Goal: Information Seeking & Learning: Learn about a topic

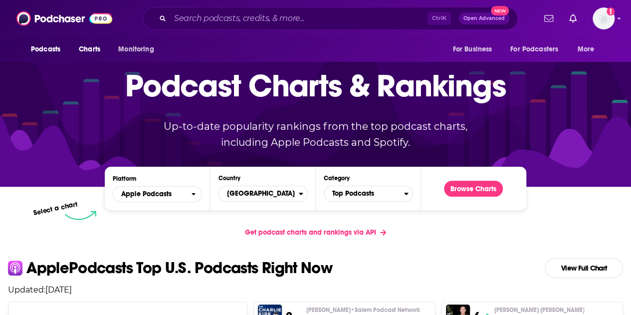
scroll to position [93, 0]
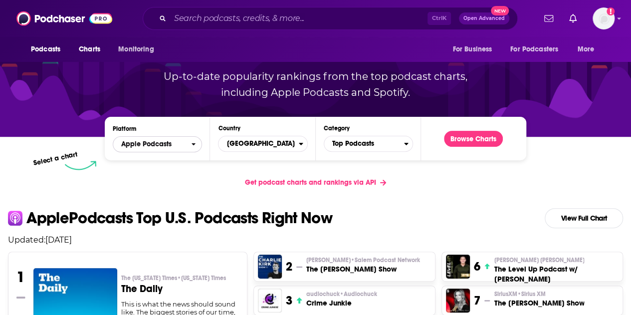
click at [168, 138] on span "Apple Podcasts" at bounding box center [152, 144] width 78 height 17
click at [181, 144] on span "Apple Podcasts" at bounding box center [152, 144] width 78 height 17
click at [257, 147] on span "[GEOGRAPHIC_DATA]" at bounding box center [259, 143] width 80 height 17
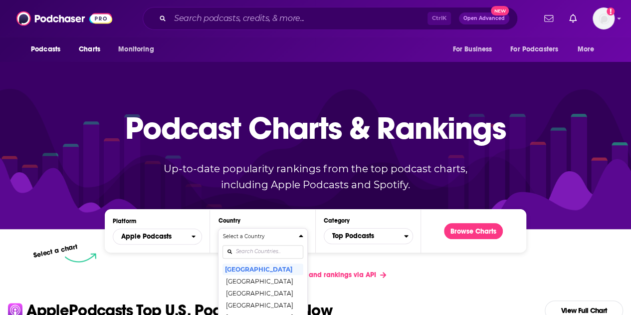
scroll to position [0, 0]
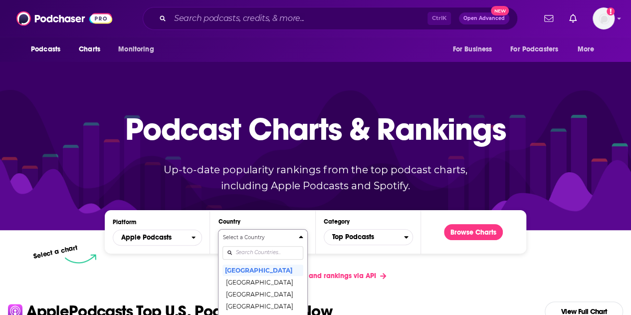
click at [297, 217] on div "Podcast Charts & Rankings Up-to-date popularity rankings from the top podcast c…" at bounding box center [315, 144] width 429 height 161
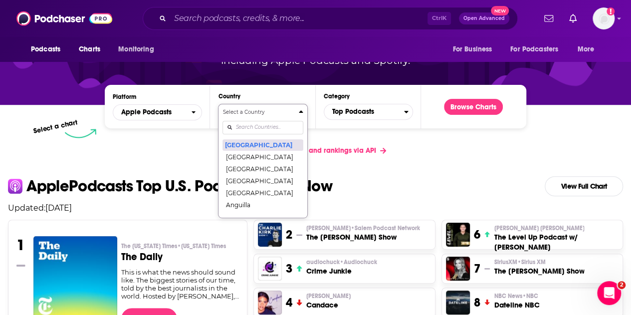
click at [255, 144] on button "[GEOGRAPHIC_DATA]" at bounding box center [263, 145] width 80 height 12
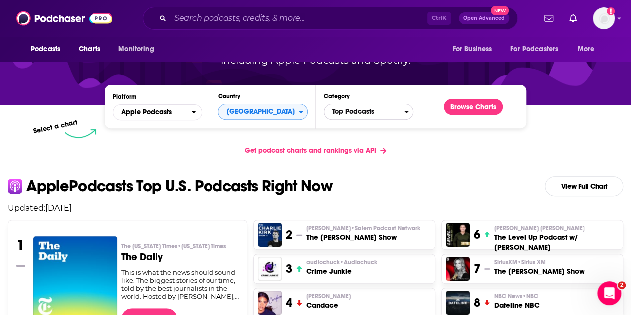
click at [346, 111] on span "Top Podcasts" at bounding box center [364, 111] width 80 height 17
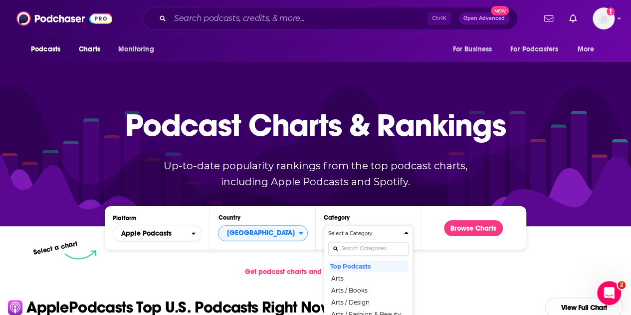
scroll to position [0, 0]
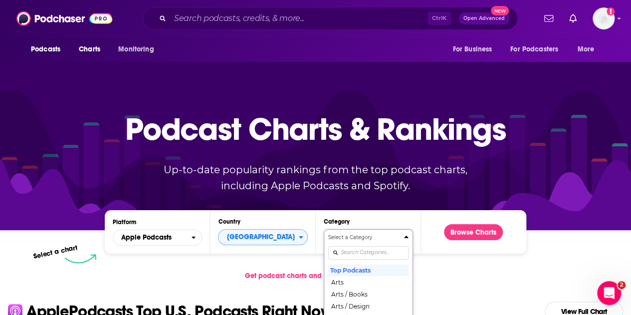
click at [321, 220] on div "Podcast Charts & Rankings Up-to-date popularity rankings from the top podcast c…" at bounding box center [315, 144] width 429 height 161
click at [299, 207] on div "Podcast Charts & Rankings Up-to-date popularity rankings from the top podcast c…" at bounding box center [315, 144] width 429 height 161
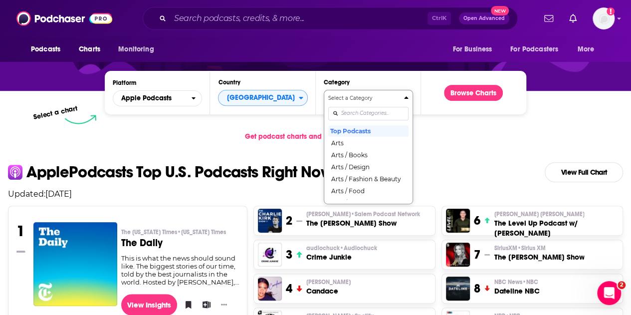
scroll to position [142, 0]
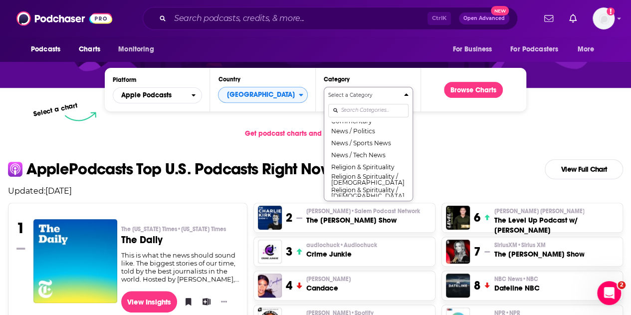
scroll to position [739, 0]
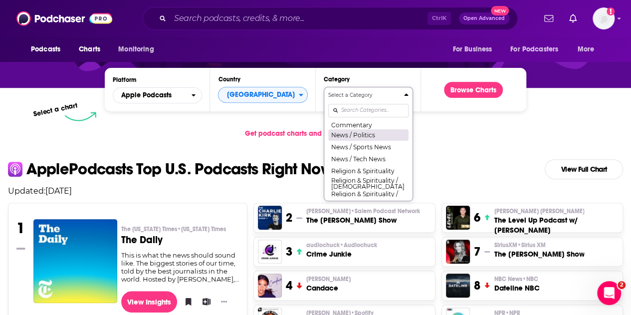
click at [358, 141] on button "News / Politics" at bounding box center [368, 135] width 80 height 12
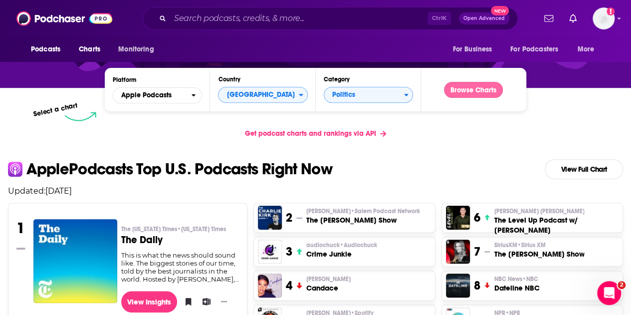
click at [464, 87] on button "Browse Charts" at bounding box center [473, 90] width 59 height 16
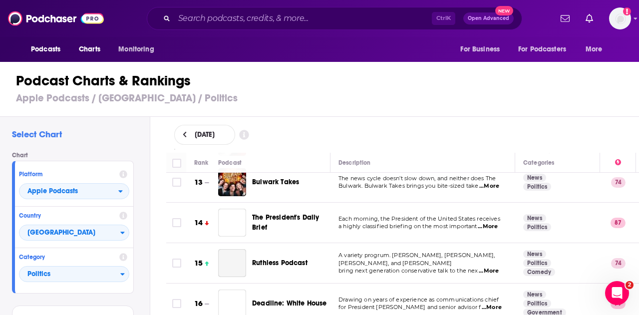
scroll to position [507, 0]
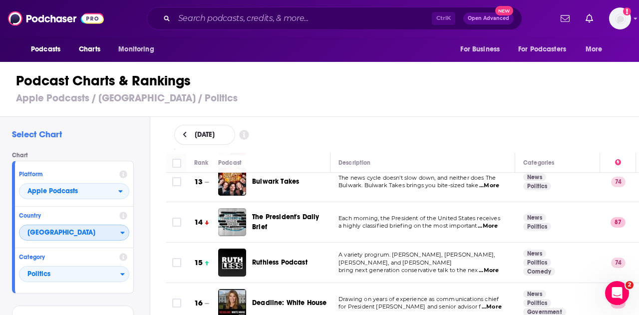
click at [106, 231] on span "[GEOGRAPHIC_DATA]" at bounding box center [69, 233] width 101 height 17
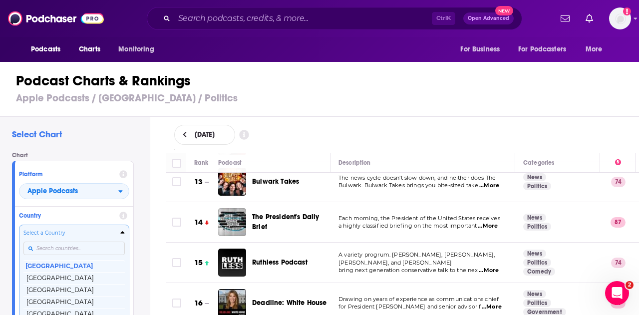
click at [61, 248] on input "Countries" at bounding box center [73, 248] width 101 height 13
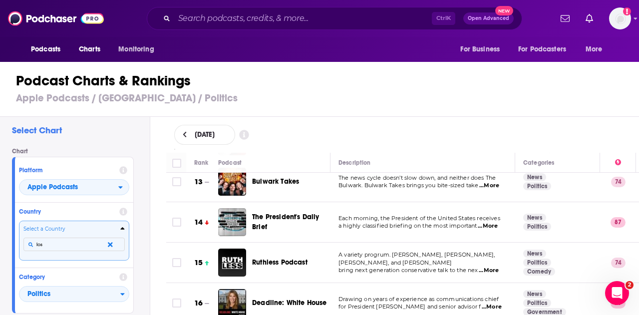
click at [19, 221] on button "Select a Country los" at bounding box center [74, 240] width 110 height 39
type input "l"
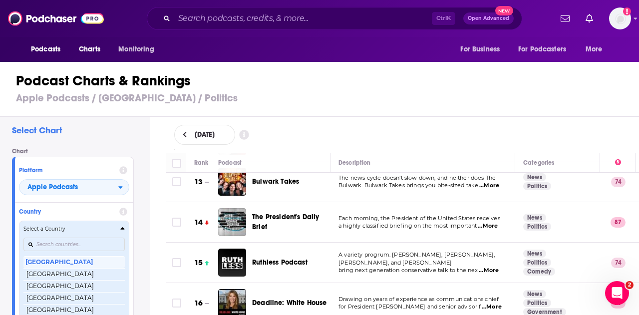
click at [123, 228] on icon "Countries" at bounding box center [123, 229] width 4 height 2
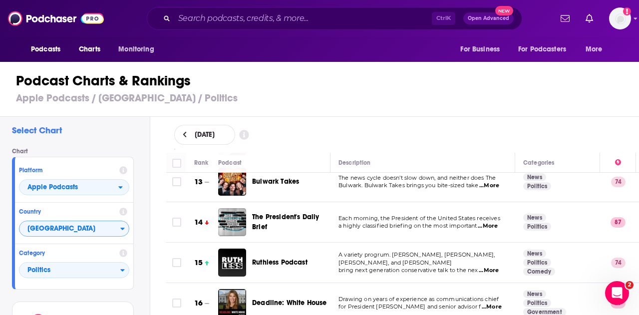
click at [139, 196] on div "Chart Platform Apple Podcasts Country [GEOGRAPHIC_DATA] Category Politics" at bounding box center [77, 219] width 130 height 142
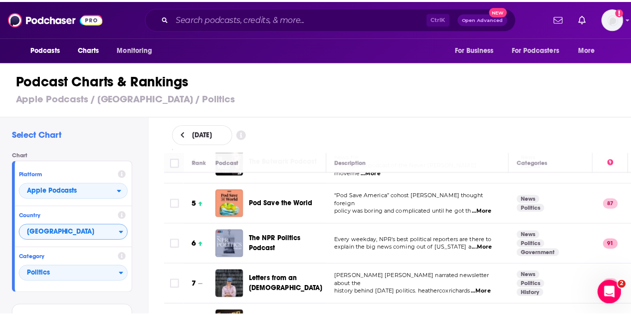
scroll to position [0, 0]
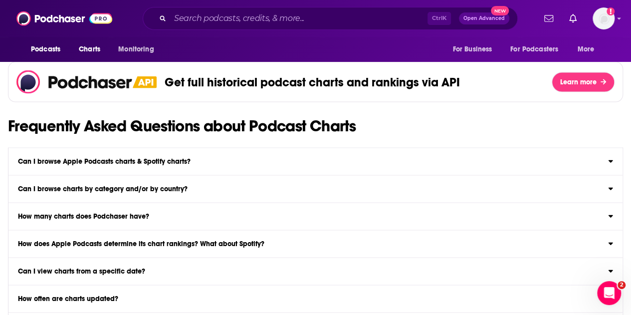
scroll to position [1025, 0]
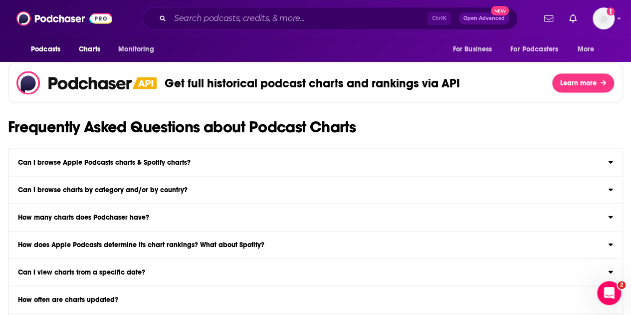
click at [181, 187] on h3 "Can I browse charts by category and/or by country?" at bounding box center [103, 190] width 170 height 7
click at [0, 0] on input "Can I browse charts by category and/or by country? Yep! Use the category & coun…" at bounding box center [0, 0] width 0 height 0
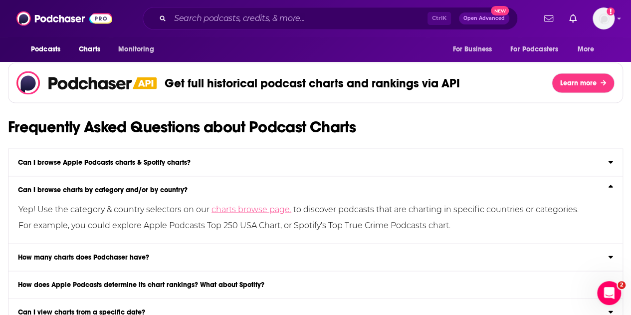
click at [248, 211] on link "charts browse page." at bounding box center [252, 209] width 80 height 9
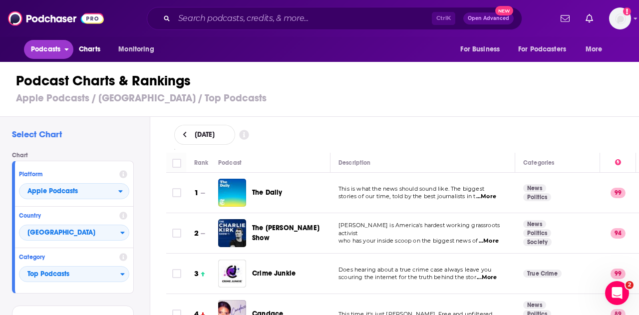
click at [62, 48] on button "Podcasts" at bounding box center [48, 49] width 49 height 19
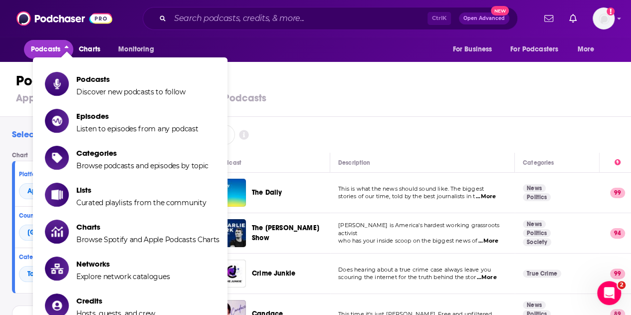
click at [62, 48] on button "Podcasts" at bounding box center [48, 49] width 49 height 19
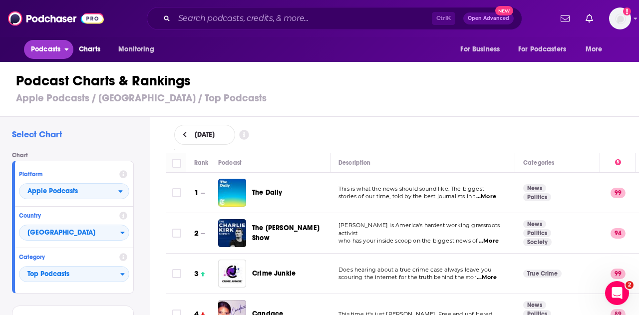
click at [62, 48] on button "Podcasts" at bounding box center [48, 49] width 49 height 19
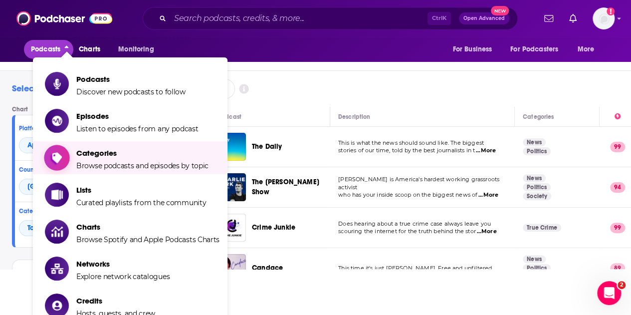
scroll to position [46, 0]
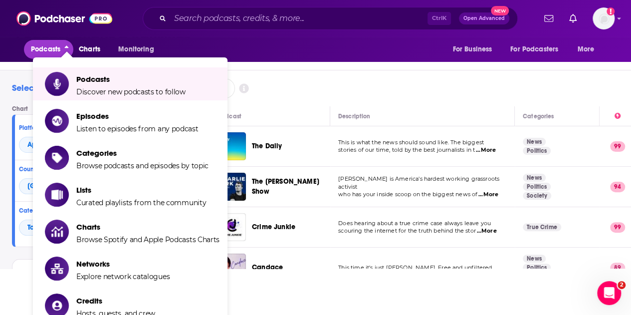
click at [67, 48] on icon "close menu" at bounding box center [66, 48] width 4 height 7
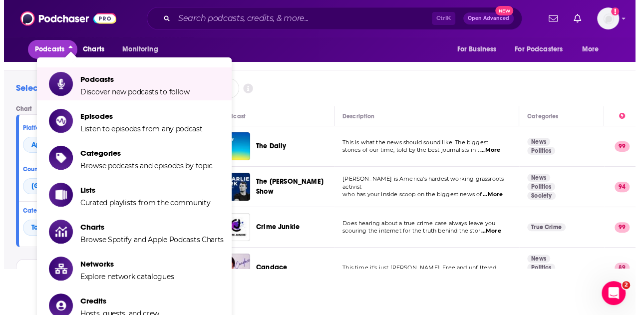
scroll to position [0, 0]
